Goal: Transaction & Acquisition: Purchase product/service

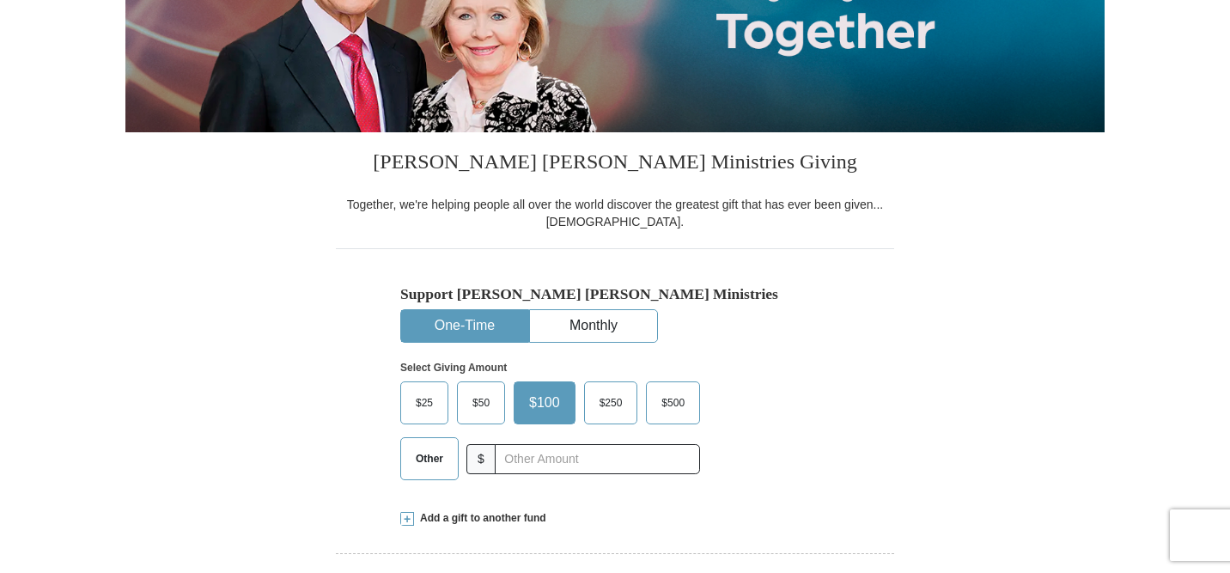
scroll to position [301, 0]
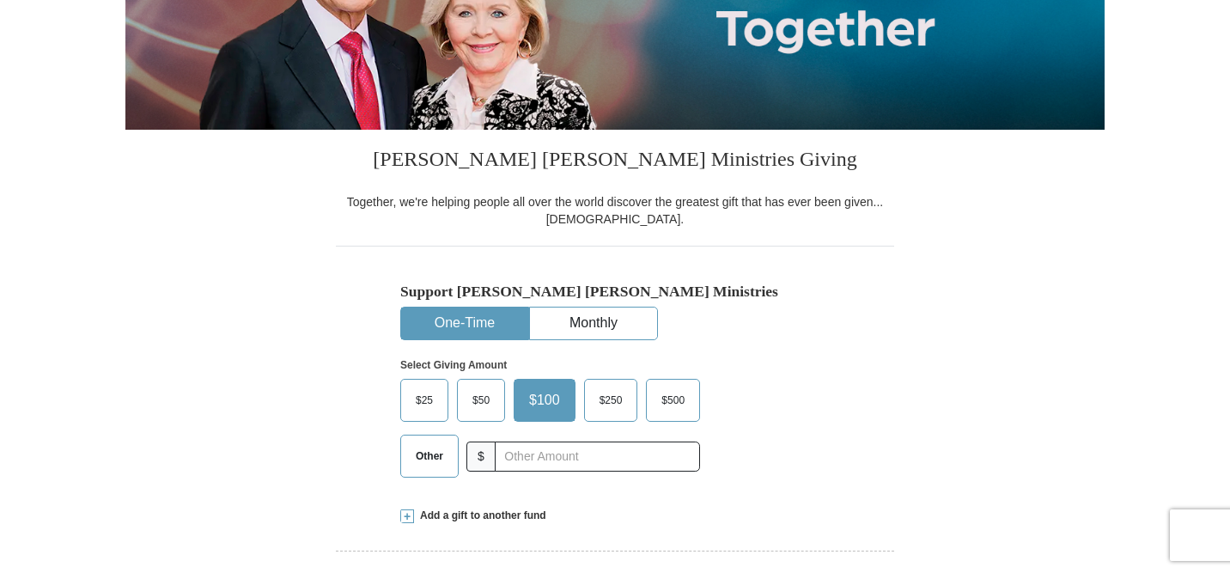
click at [430, 453] on span "Other" at bounding box center [429, 456] width 45 height 26
click at [0, 0] on input "Other" at bounding box center [0, 0] width 0 height 0
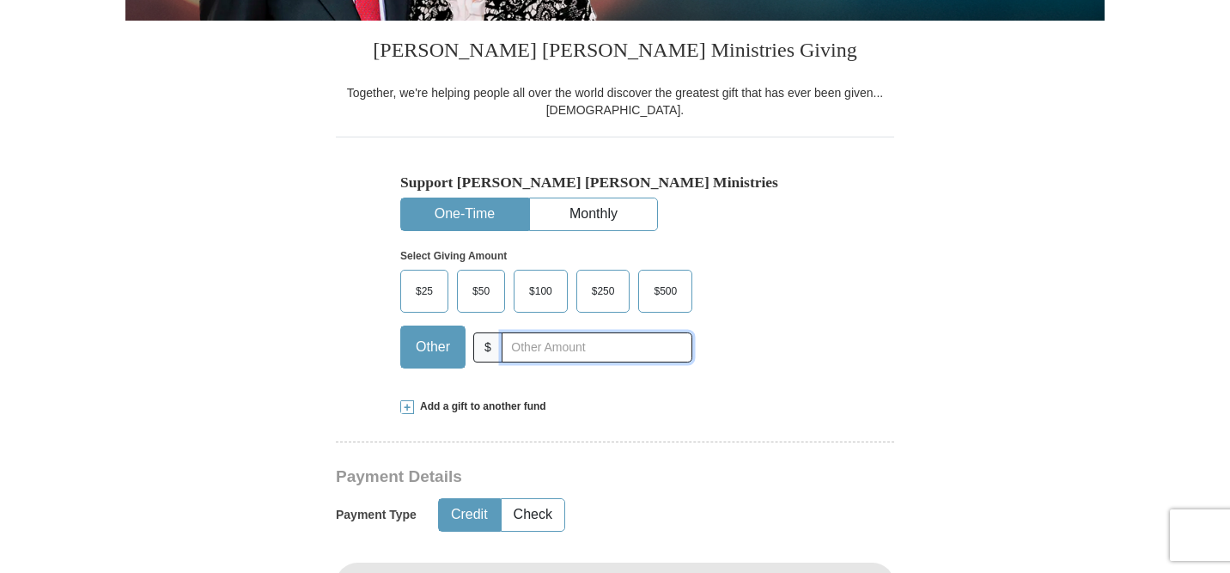
scroll to position [411, 0]
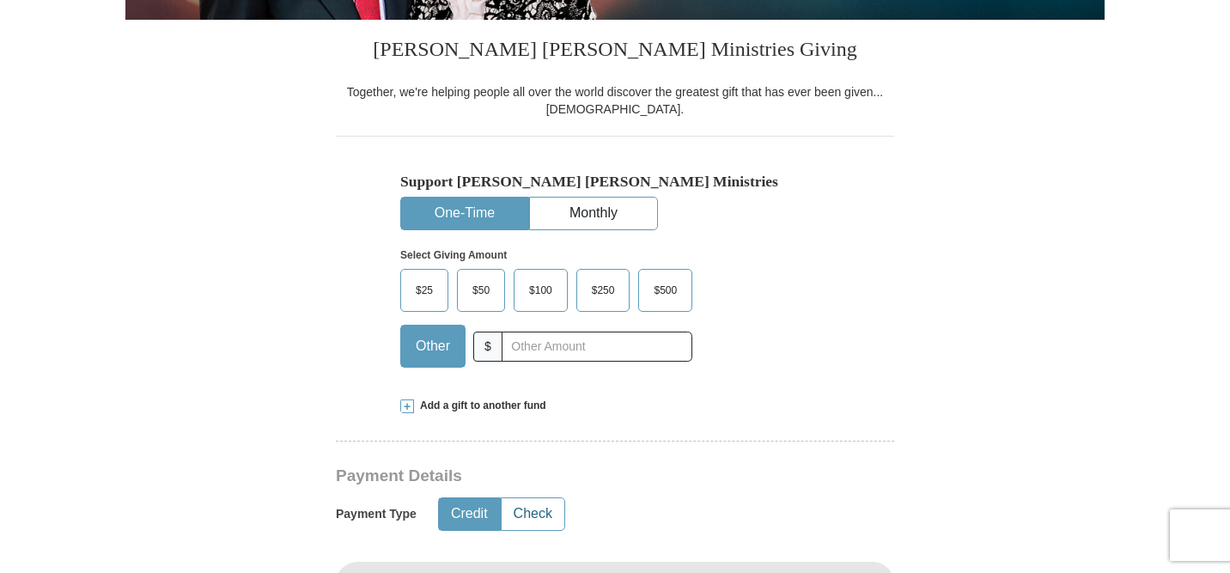
click at [540, 514] on button "Check" at bounding box center [533, 514] width 63 height 32
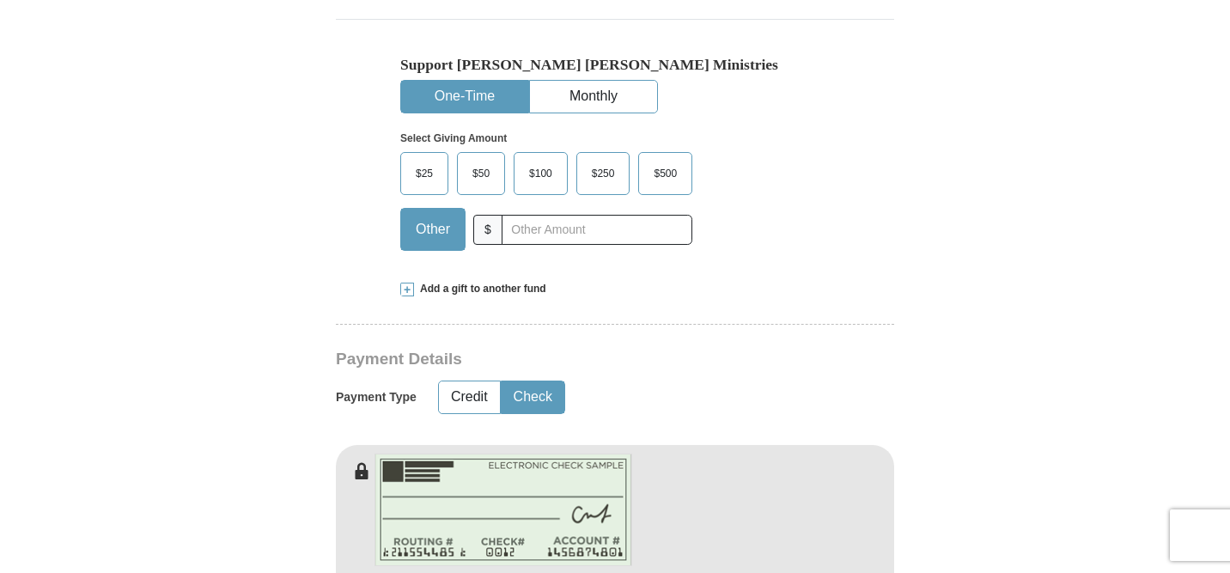
scroll to position [529, 0]
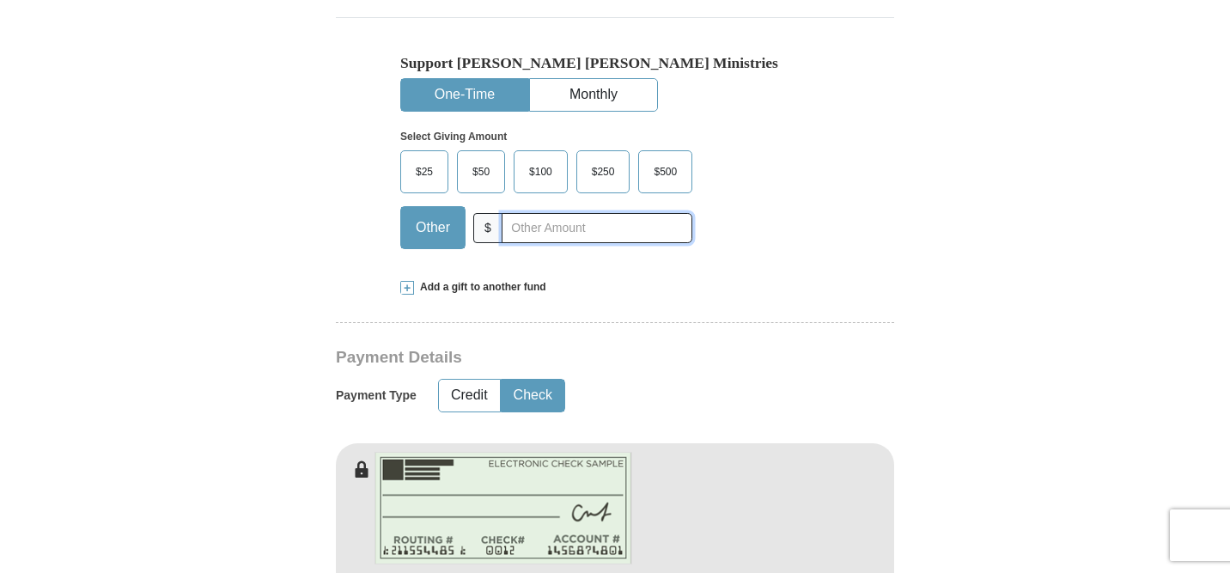
click at [564, 234] on input "text" at bounding box center [597, 228] width 191 height 30
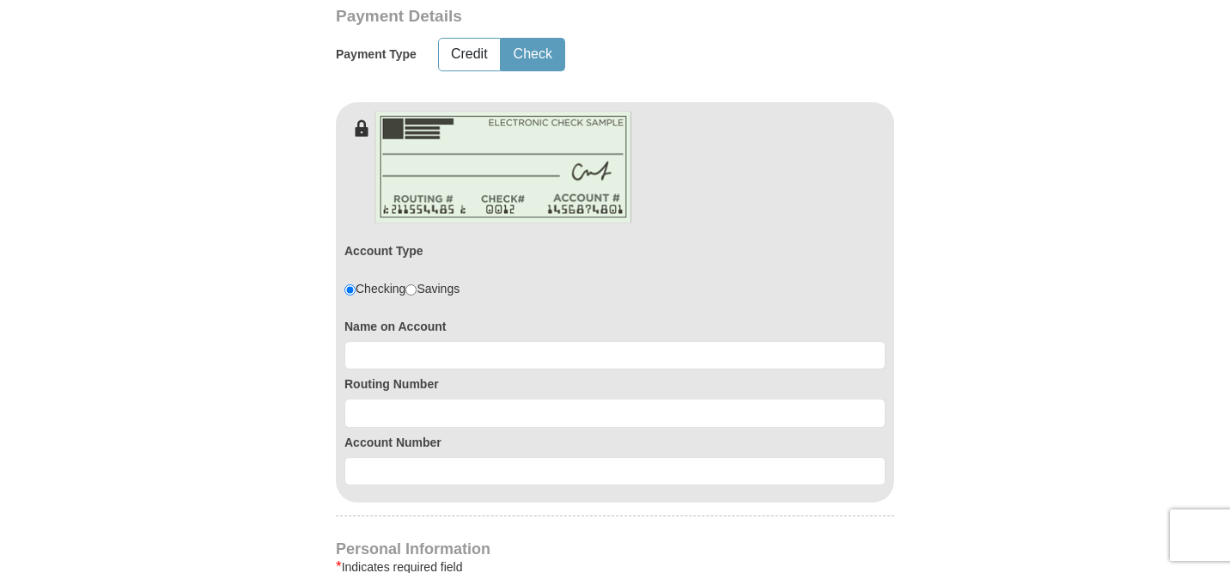
scroll to position [873, 0]
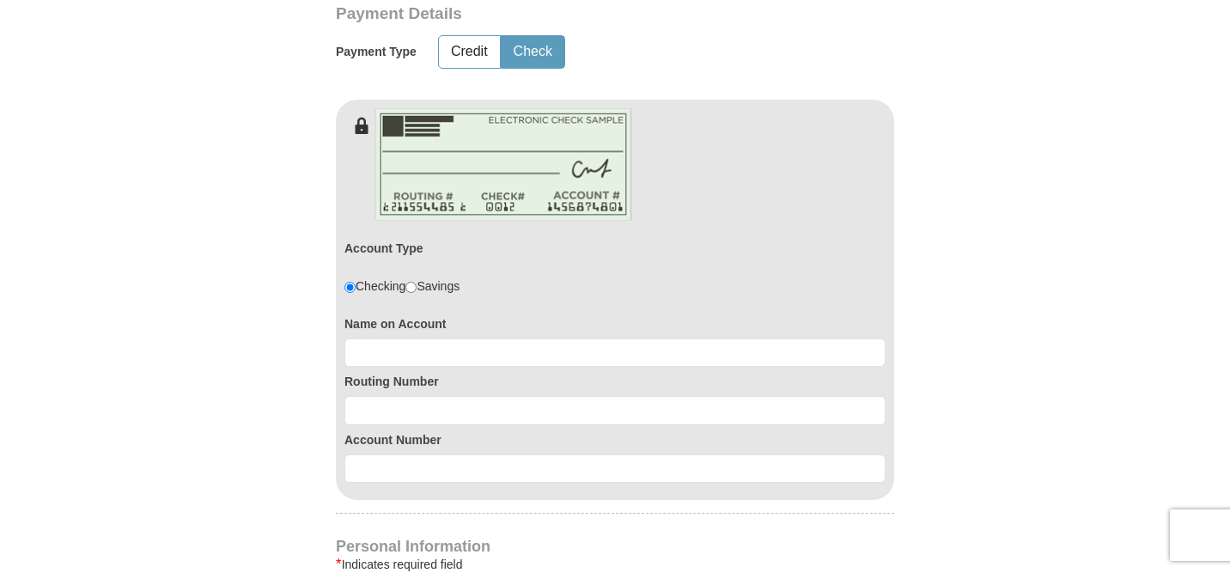
type input "50.00"
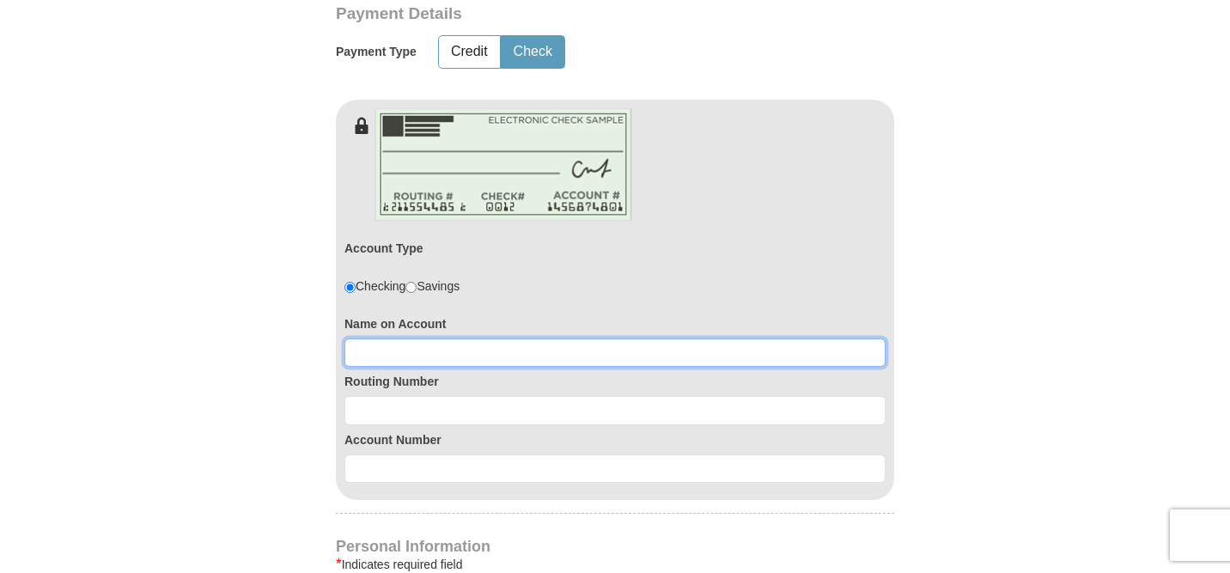
click at [488, 362] on input at bounding box center [615, 353] width 541 height 29
type input "[DEMOGRAPHIC_DATA]"
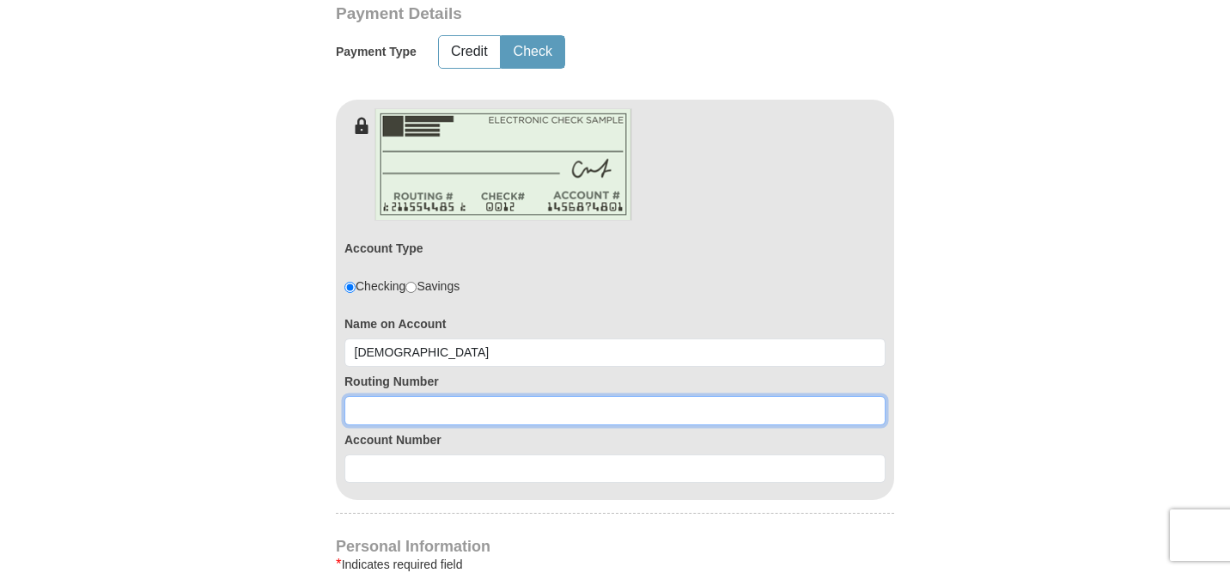
click at [461, 408] on input at bounding box center [615, 410] width 541 height 29
type input "071001737"
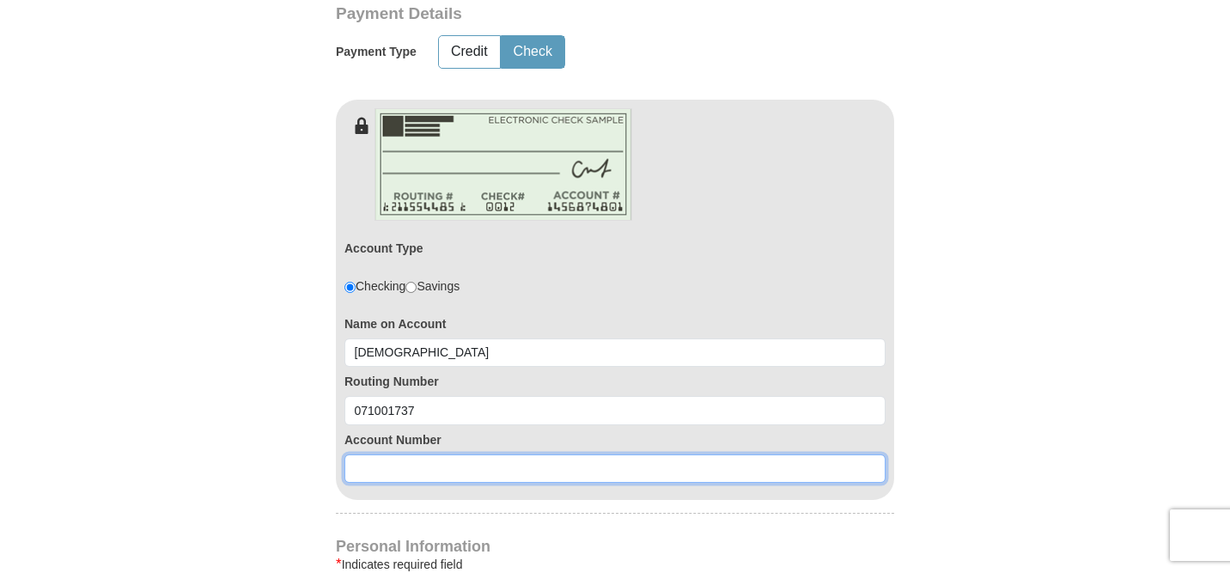
click at [438, 477] on input at bounding box center [615, 469] width 541 height 29
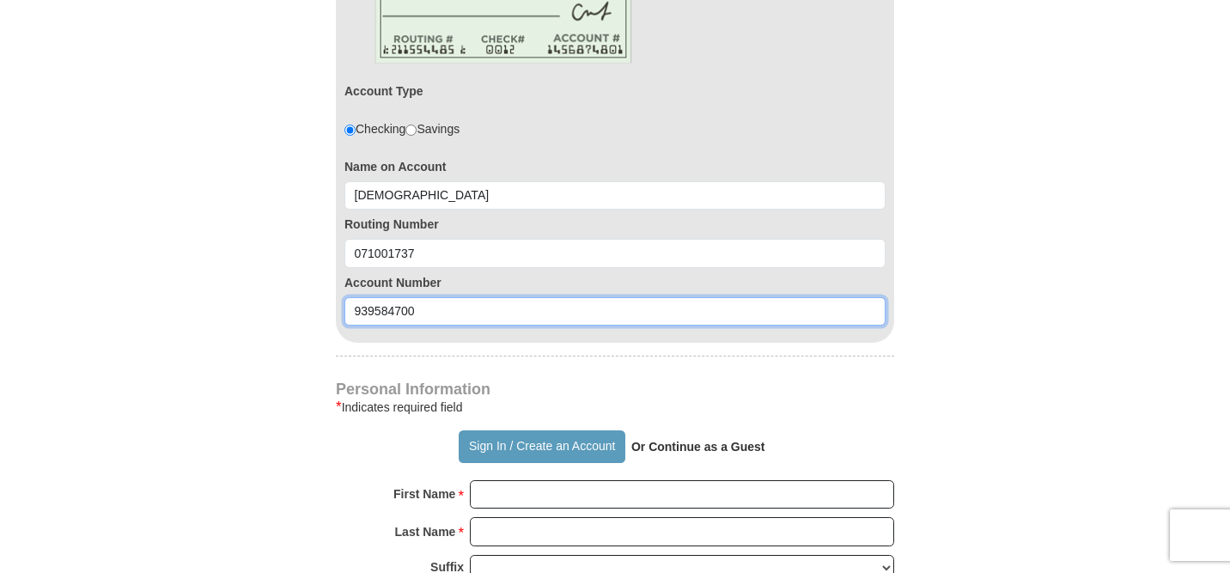
scroll to position [1045, 0]
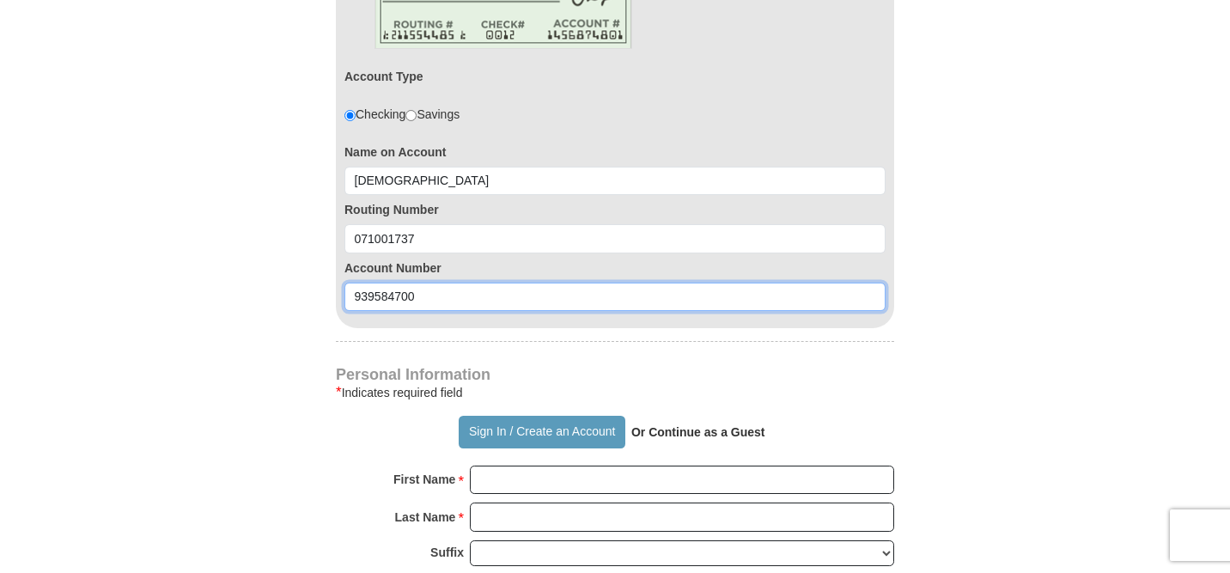
type input "939584700"
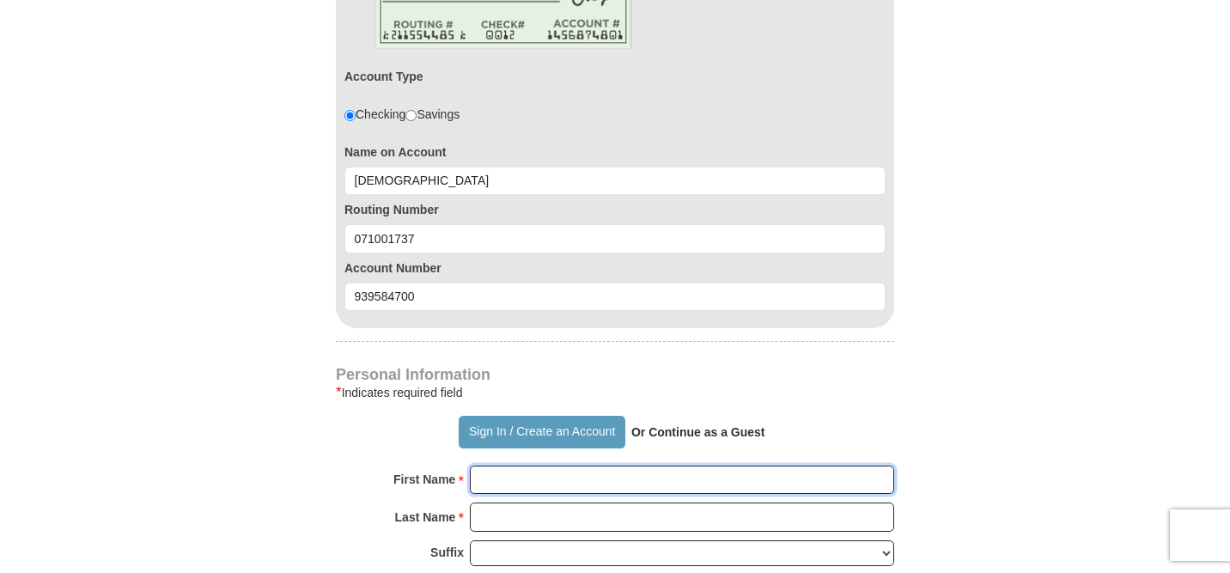
click at [525, 478] on input "First Name *" at bounding box center [682, 480] width 424 height 29
type input "[PERSON_NAME]"
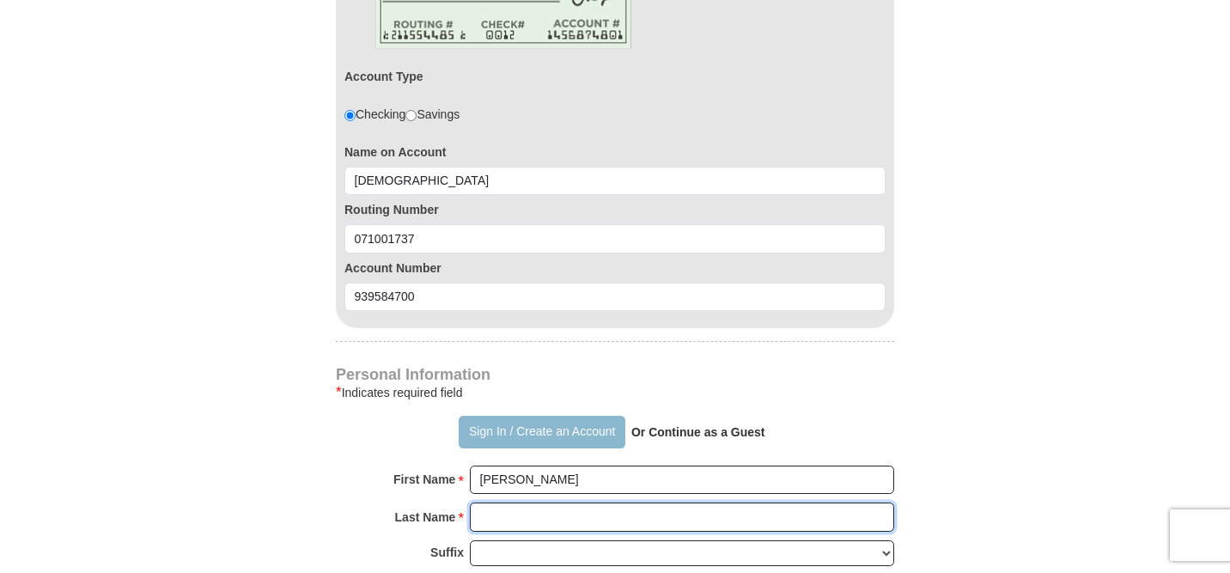
type input "Wearring"
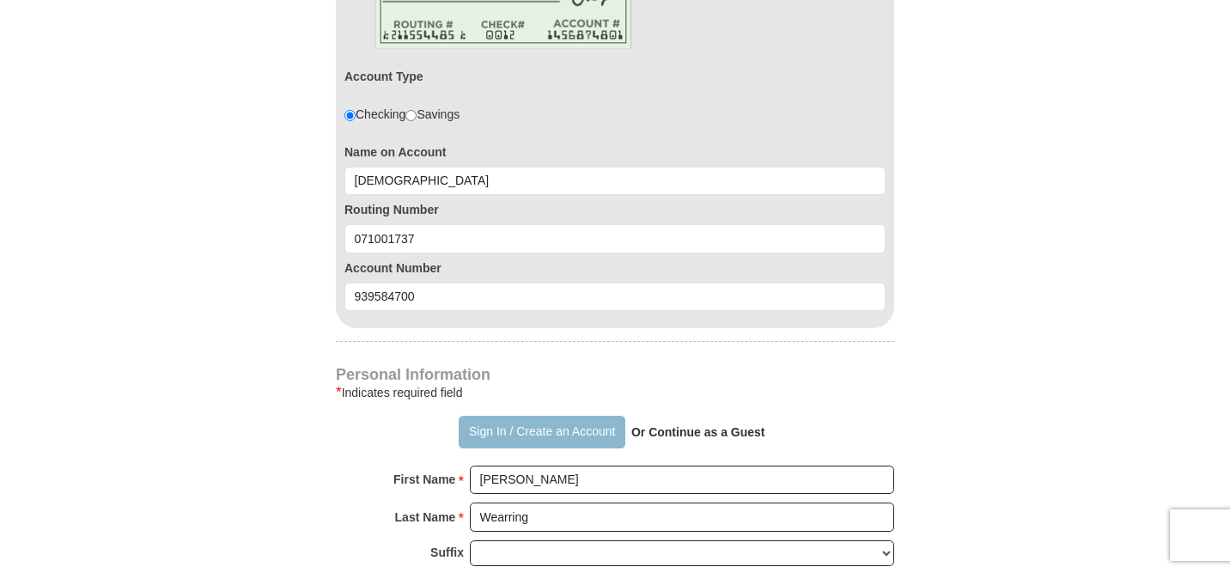
type input "[STREET_ADDRESS][PERSON_NAME]"
type input "Riverdale"
select select "IL"
type input "60827"
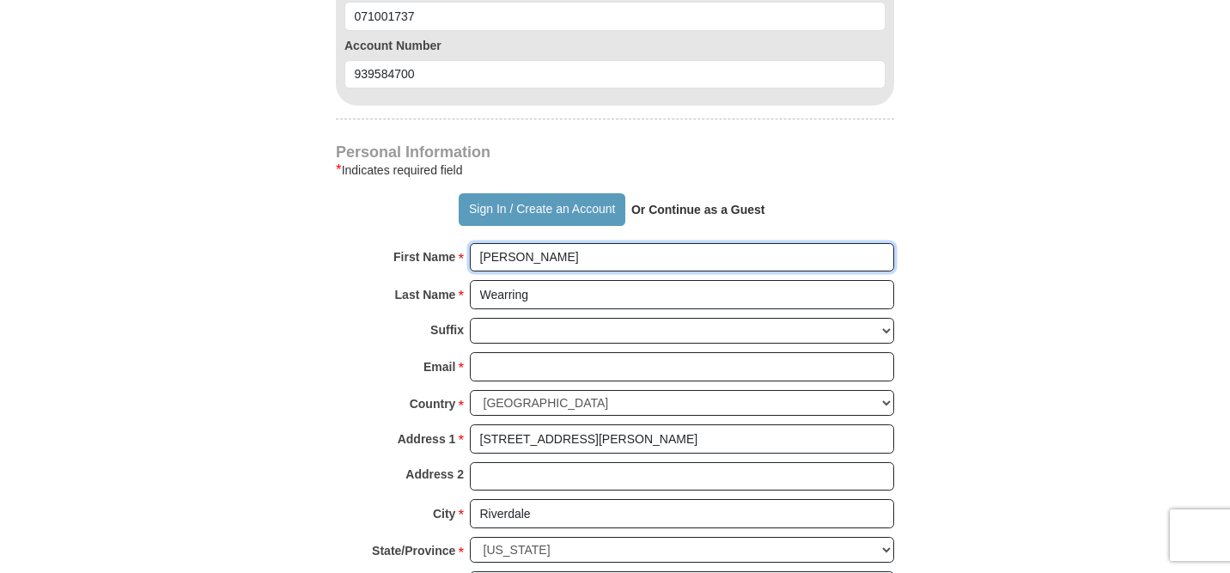
scroll to position [1270, 0]
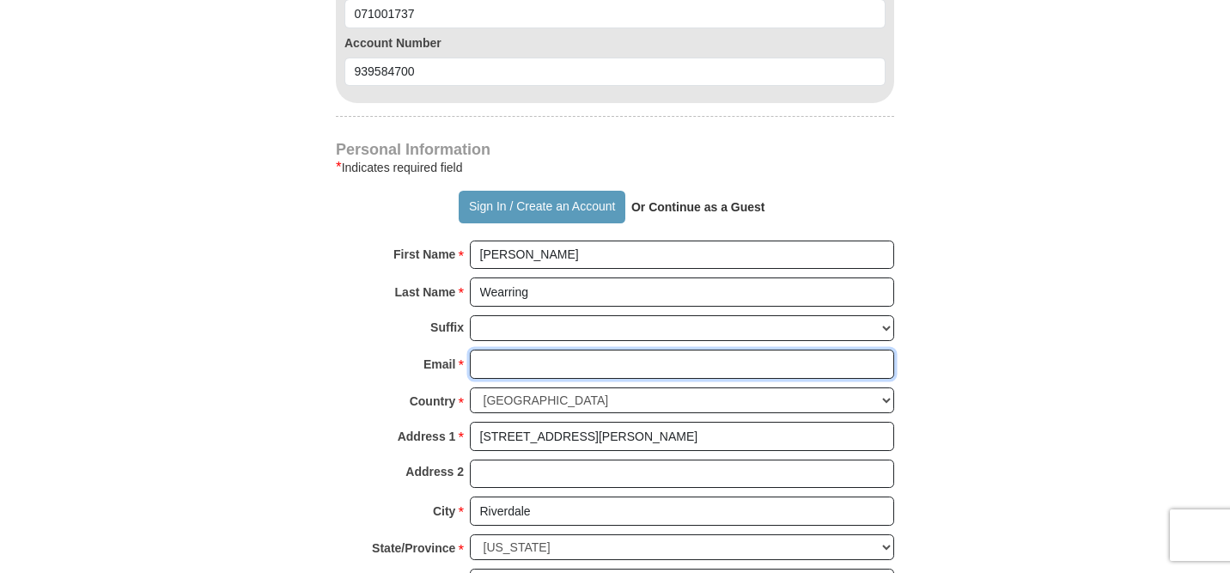
click at [591, 369] on input "Email *" at bounding box center [682, 364] width 424 height 29
type input "[EMAIL_ADDRESS][DOMAIN_NAME]"
type input "7089257825"
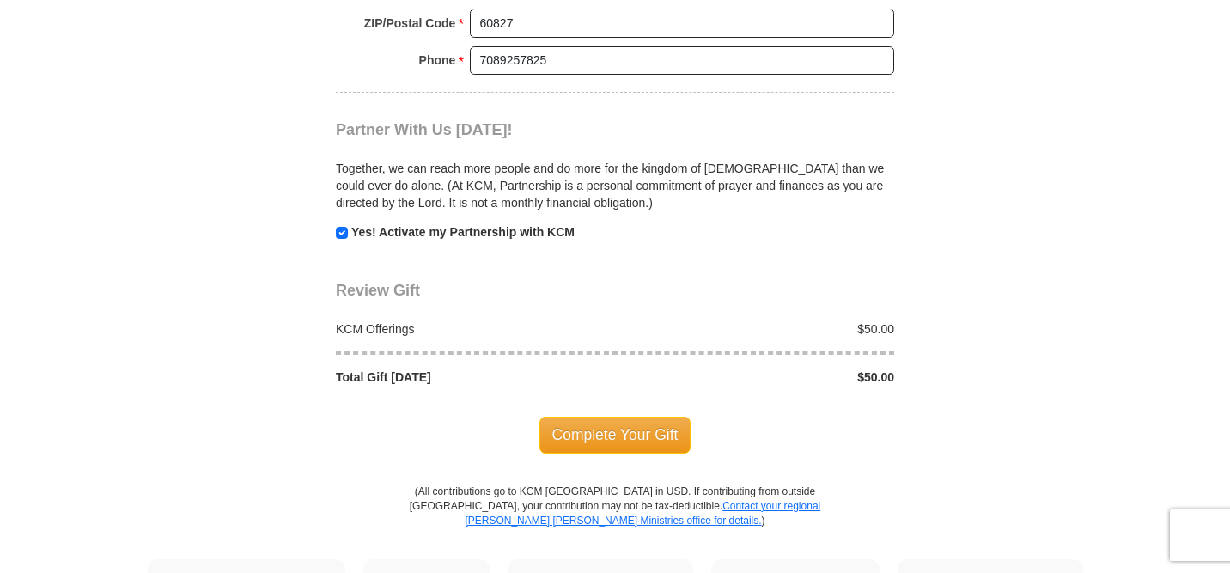
scroll to position [1844, 0]
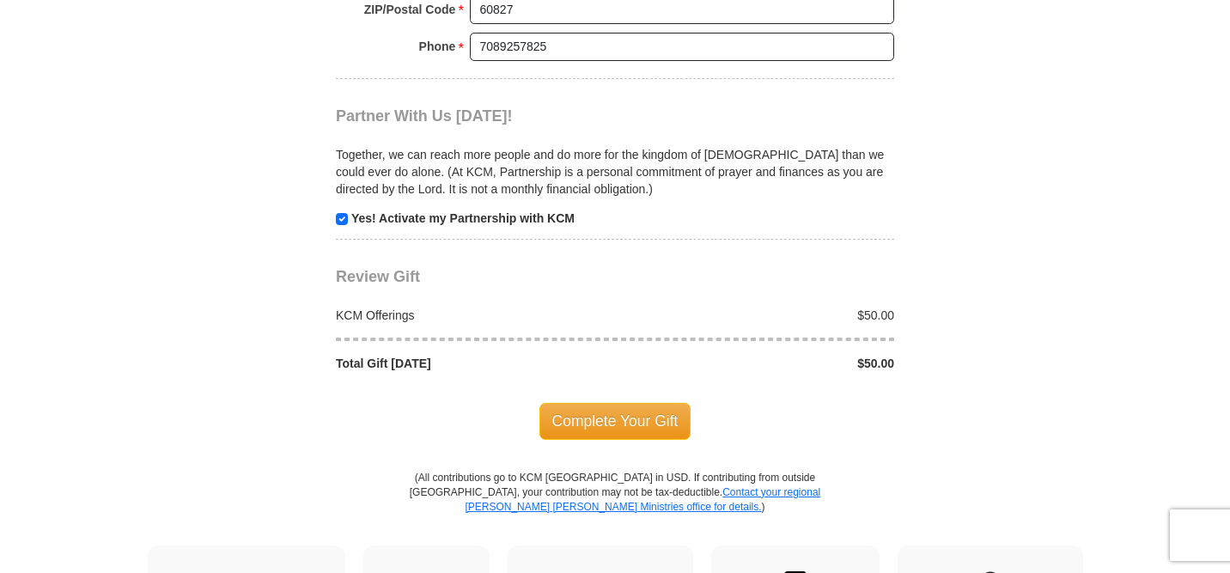
click at [629, 420] on span "Complete Your Gift" at bounding box center [616, 421] width 152 height 36
